Goal: Information Seeking & Learning: Learn about a topic

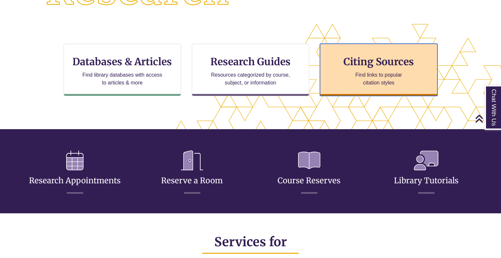
click at [336, 69] on div "Citing Sources Find links to popular citation styles" at bounding box center [378, 70] width 117 height 52
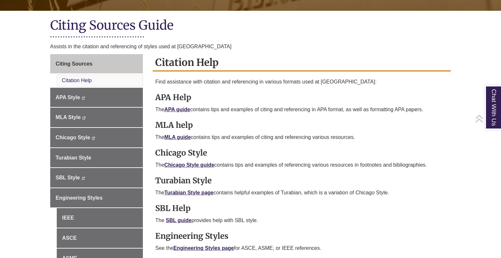
scroll to position [153, 0]
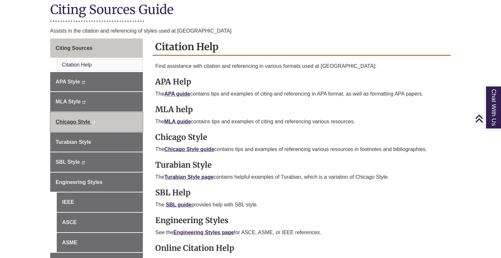
click at [78, 121] on span "Chicago Style" at bounding box center [73, 122] width 35 height 6
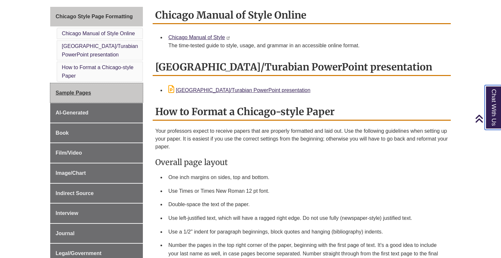
scroll to position [177, 0]
click at [76, 94] on span "Sample Pages" at bounding box center [74, 93] width 36 height 6
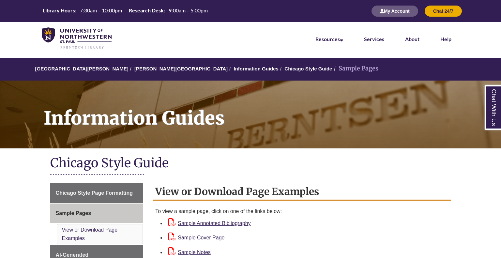
scroll to position [79, 0]
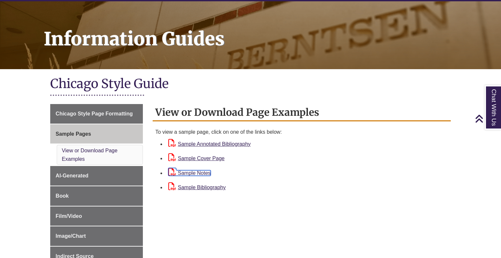
click at [204, 170] on link "Sample Notes" at bounding box center [189, 173] width 42 height 6
click at [195, 185] on link "Sample Bibliography" at bounding box center [196, 188] width 57 height 6
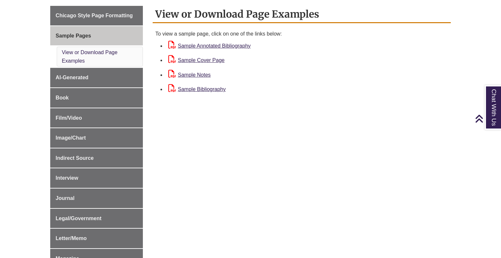
scroll to position [178, 0]
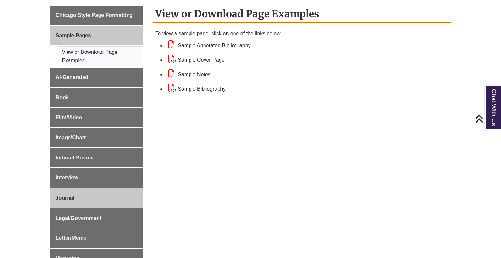
click at [71, 195] on span "Journal" at bounding box center [65, 198] width 19 height 6
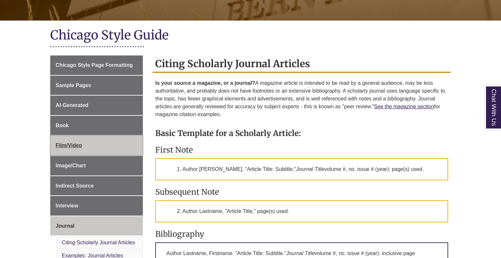
scroll to position [128, 0]
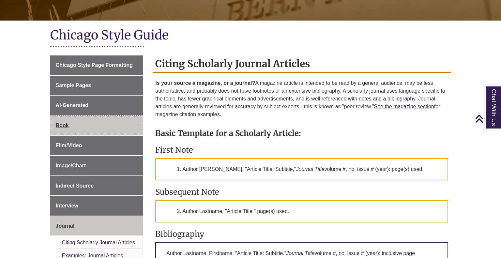
click at [66, 126] on span "Book" at bounding box center [62, 126] width 13 height 6
